Goal: Communication & Community: Answer question/provide support

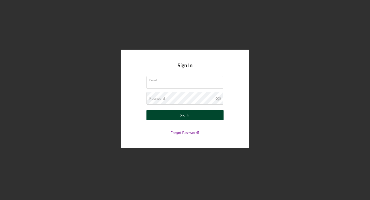
type input "[EMAIL_ADDRESS][DOMAIN_NAME]"
click at [203, 119] on button "Sign In" at bounding box center [184, 115] width 77 height 10
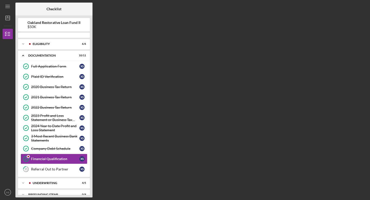
scroll to position [8, 0]
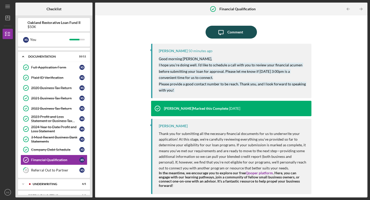
click at [242, 32] on div "Comment" at bounding box center [235, 32] width 16 height 13
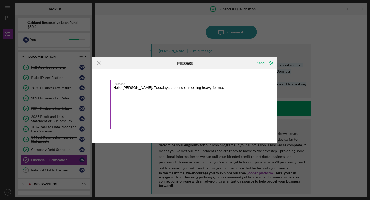
click at [216, 88] on textarea "Hello [PERSON_NAME], Tuesdays are kind of meeting heavy for me." at bounding box center [184, 105] width 149 height 50
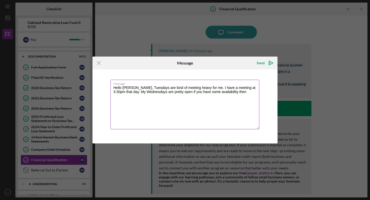
click at [126, 92] on textarea "Hello [PERSON_NAME], Tuesdays are kind of meeting heavy for me. I have a meetin…" at bounding box center [184, 105] width 149 height 50
click at [181, 89] on textarea "Hello [PERSON_NAME], Tuesdays are kind of meeting heavy for me. I have a meetin…" at bounding box center [184, 105] width 149 height 50
click at [180, 91] on textarea "Hello [PERSON_NAME], Tuesdays are kind of meeting heavy for me. I have a meetin…" at bounding box center [184, 105] width 149 height 50
click at [197, 95] on textarea "Hello [PERSON_NAME], Tuesdays are kind of meeting heavy for me. I have a meetin…" at bounding box center [184, 105] width 149 height 50
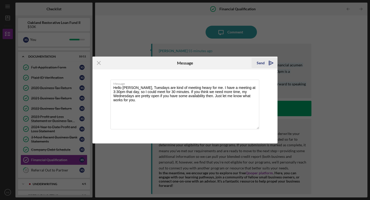
type textarea "Hello [PERSON_NAME], Tuesdays are kind of meeting heavy for me. I have a meetin…"
click at [267, 64] on icon "Icon/icon-invite-send" at bounding box center [271, 63] width 13 height 13
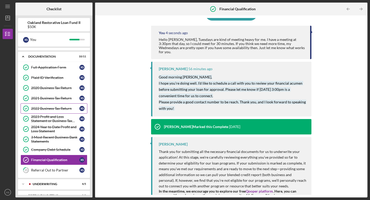
scroll to position [16, 0]
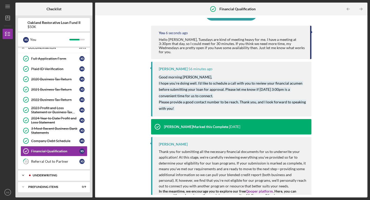
click at [62, 174] on div "Underwriting" at bounding box center [58, 175] width 51 height 3
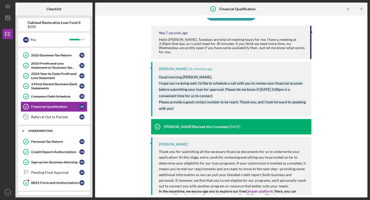
scroll to position [71, 0]
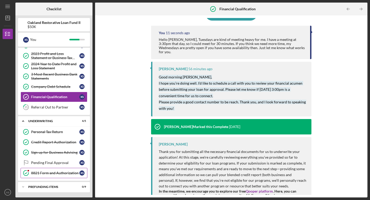
click at [51, 172] on div "8821 Form and Authorization" at bounding box center [55, 173] width 48 height 4
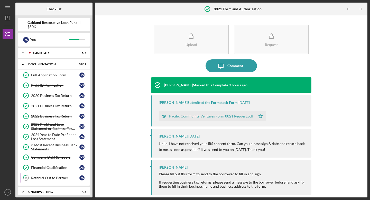
click at [53, 177] on div "Referral Out to Partner" at bounding box center [55, 178] width 48 height 4
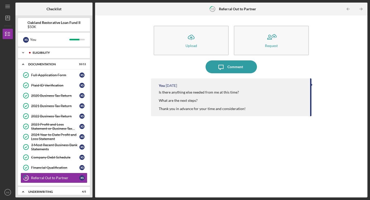
click at [68, 54] on div "Eligibility" at bounding box center [58, 52] width 51 height 3
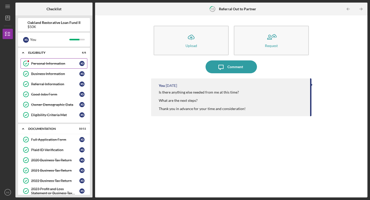
click at [58, 64] on div "Personal Information" at bounding box center [55, 63] width 48 height 4
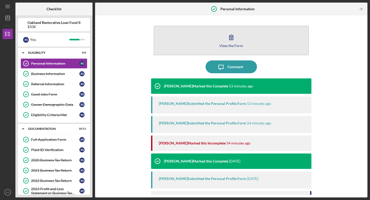
click at [227, 45] on div "View the Form" at bounding box center [231, 46] width 24 height 4
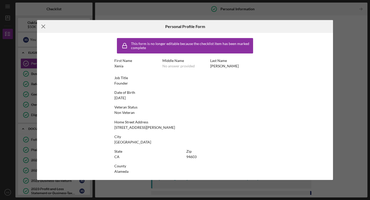
click at [44, 26] on line at bounding box center [43, 26] width 3 height 3
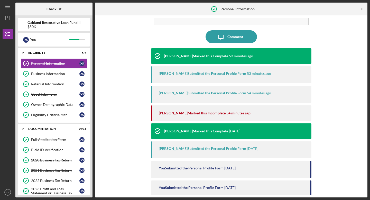
scroll to position [32, 0]
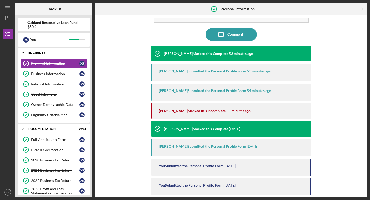
click at [39, 52] on div "Eligibility" at bounding box center [55, 52] width 55 height 3
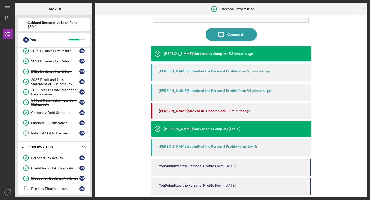
scroll to position [71, 0]
